Goal: Task Accomplishment & Management: Use online tool/utility

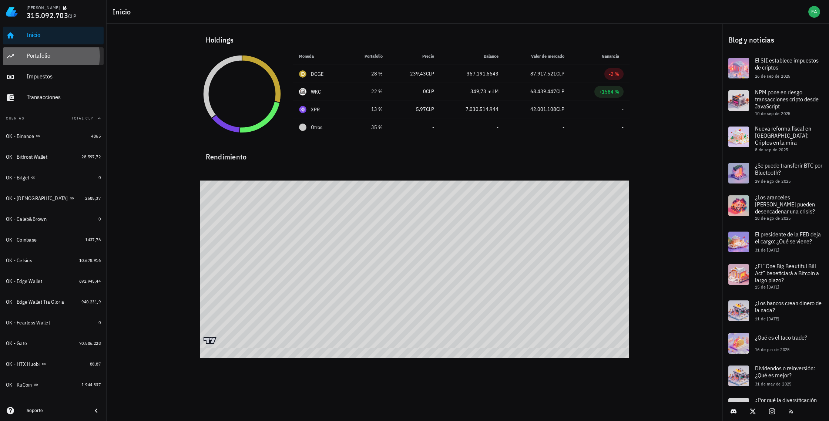
click at [27, 55] on div "Portafolio" at bounding box center [64, 55] width 74 height 7
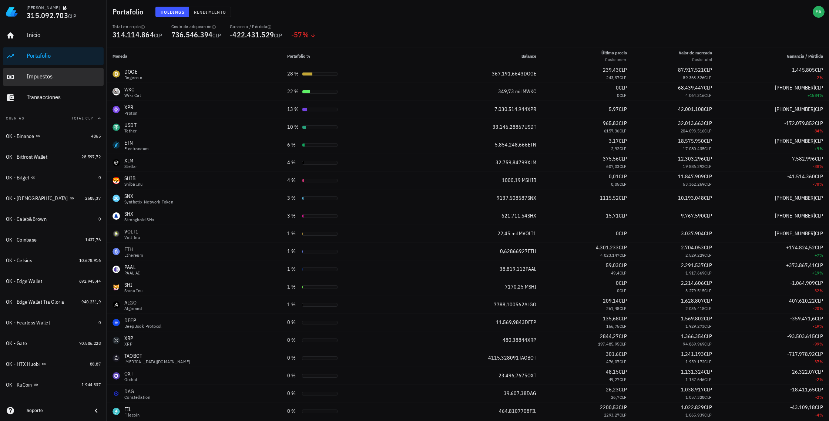
click at [30, 76] on div "Impuestos" at bounding box center [64, 76] width 74 height 7
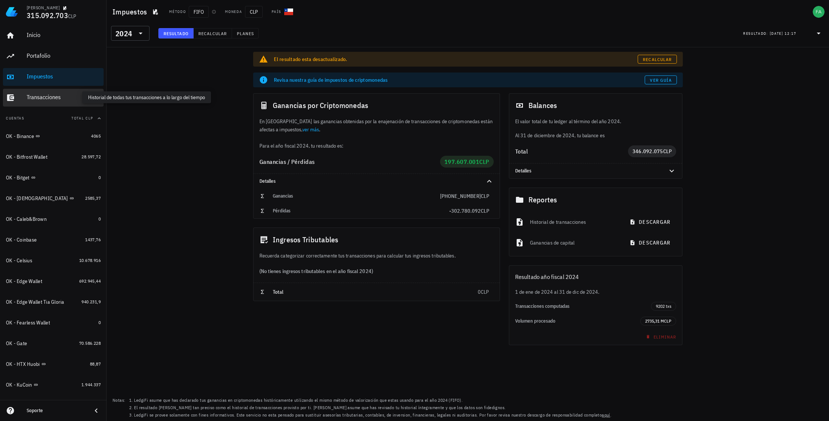
click at [30, 96] on div "Transacciones" at bounding box center [64, 97] width 74 height 7
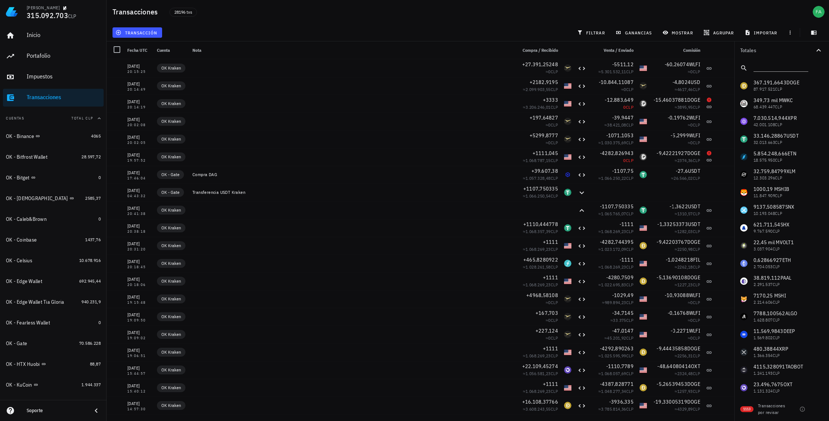
click at [90, 410] on div "Soporte" at bounding box center [53, 410] width 107 height 15
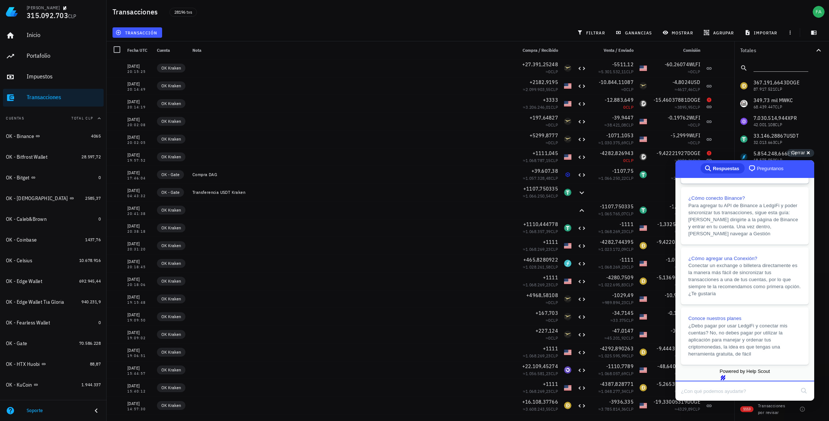
scroll to position [156, 0]
click at [739, 315] on span "Conoce nuestros planes" at bounding box center [714, 318] width 53 height 6
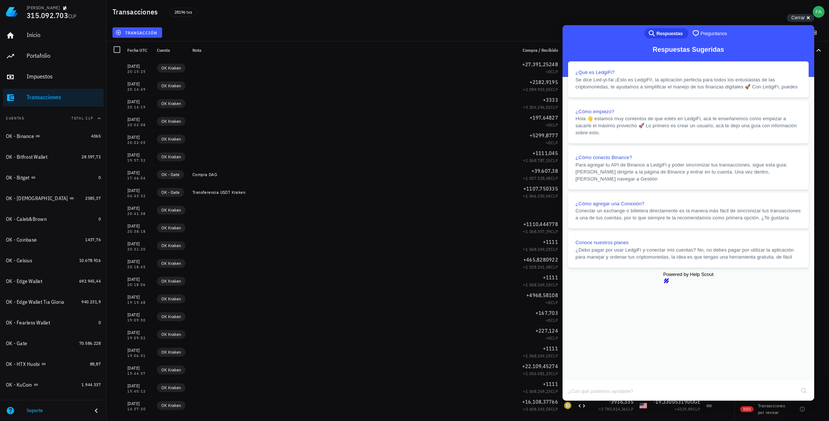
scroll to position [380, 0]
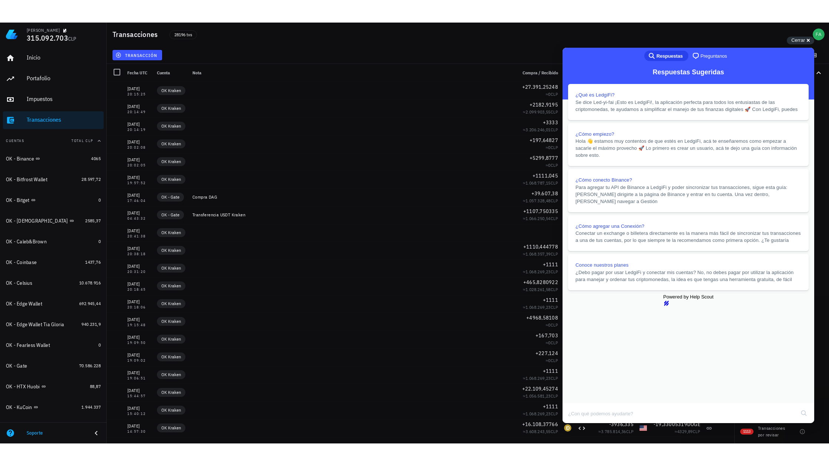
scroll to position [213, 0]
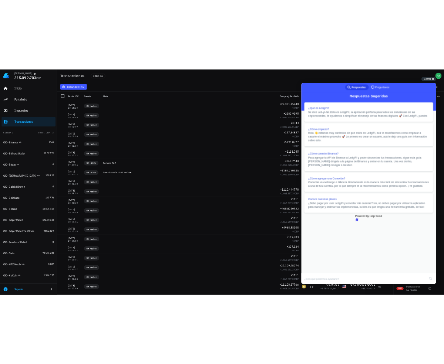
scroll to position [480, 0]
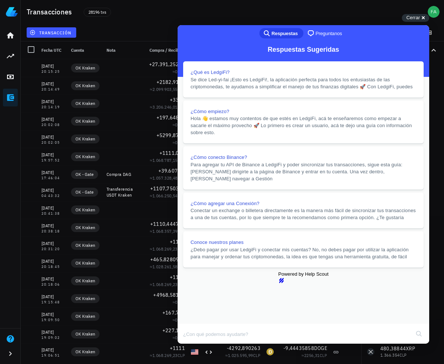
click at [418, 18] on span "Cerrar" at bounding box center [413, 18] width 14 height 6
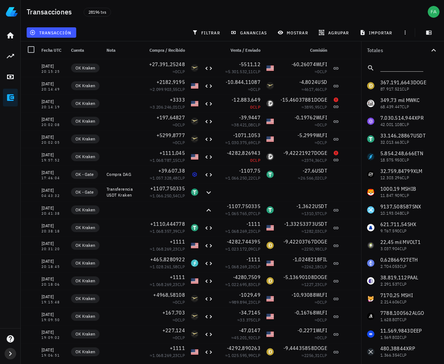
click at [9, 352] on icon "button" at bounding box center [10, 354] width 9 height 9
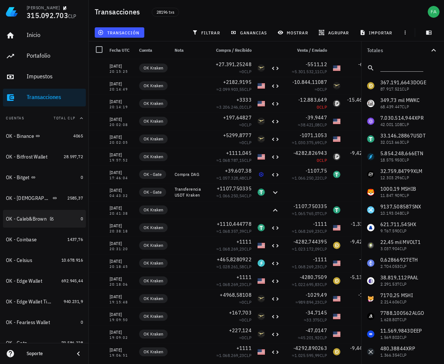
scroll to position [522, 0]
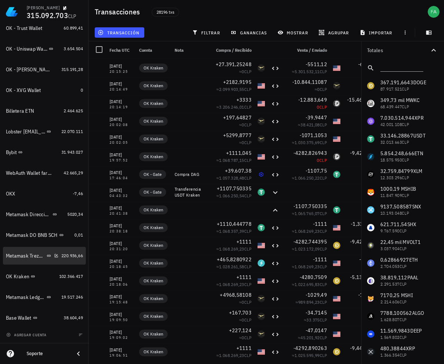
click at [18, 256] on div "Metamask Trezor BNB SCH" at bounding box center [25, 256] width 39 height 6
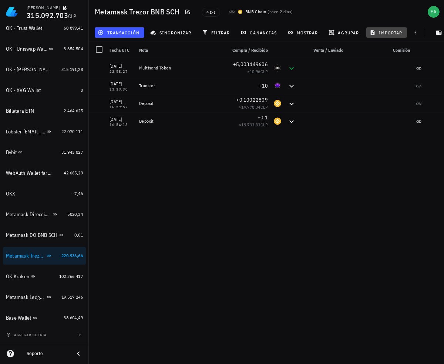
click at [369, 31] on icon "button" at bounding box center [372, 33] width 6 height 6
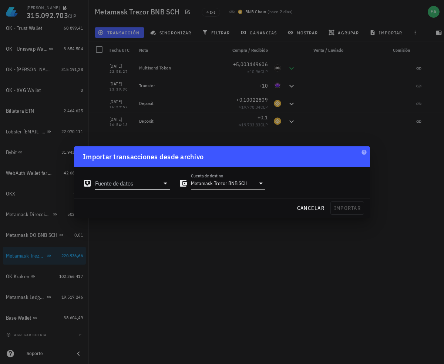
click at [164, 185] on icon at bounding box center [165, 183] width 9 height 9
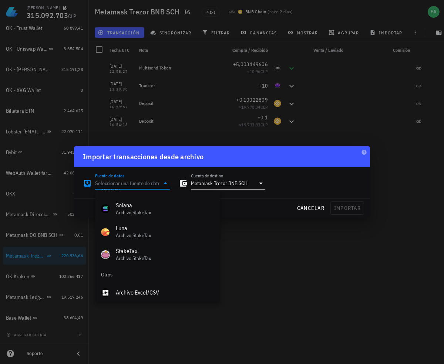
scroll to position [331, 0]
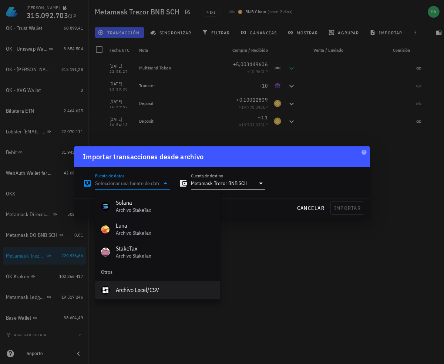
click at [134, 291] on div "Archivo Excel/CSV" at bounding box center [165, 290] width 98 height 7
type input "Archivo Excel/CSV"
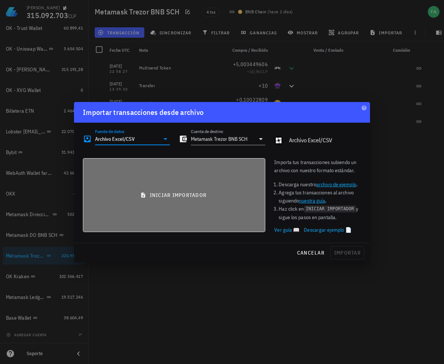
click at [172, 189] on button "iniciar importador" at bounding box center [174, 195] width 182 height 74
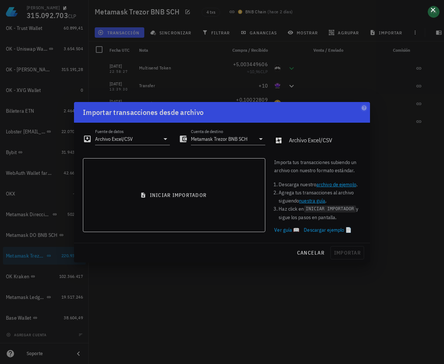
click at [432, 13] on button at bounding box center [432, 9] width 7 height 7
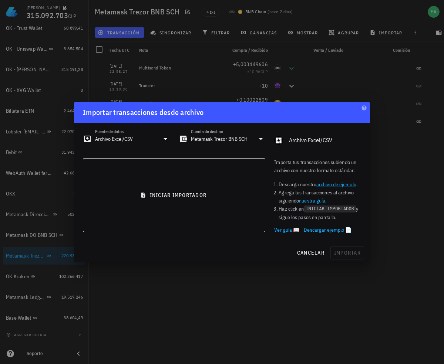
click at [284, 230] on link "Ver guía 📖" at bounding box center [286, 230] width 25 height 8
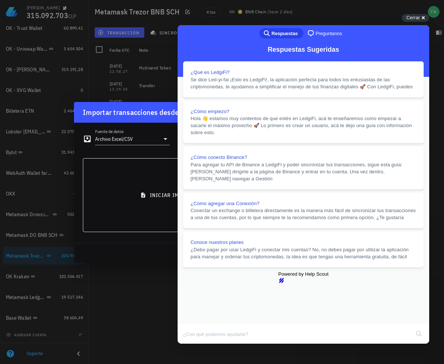
scroll to position [1017, 0]
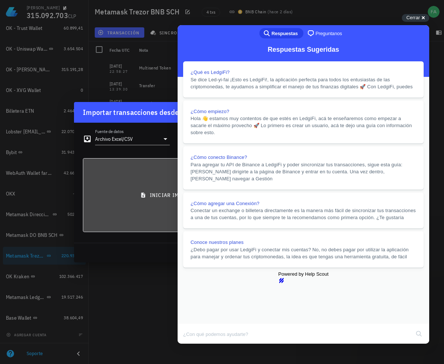
click at [103, 184] on button "iniciar importador" at bounding box center [174, 195] width 182 height 74
